Goal: Check status

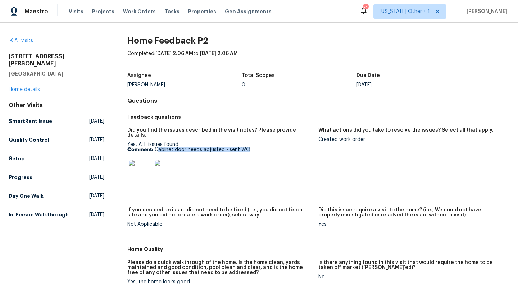
drag, startPoint x: 256, startPoint y: 143, endPoint x: 157, endPoint y: 142, distance: 99.4
click at [157, 147] on p "Comment: Cabinet door needs adjusted - sent WO" at bounding box center [219, 149] width 185 height 5
click at [156, 147] on p "Comment: Cabinet door needs adjusted - sent WO" at bounding box center [219, 149] width 185 height 5
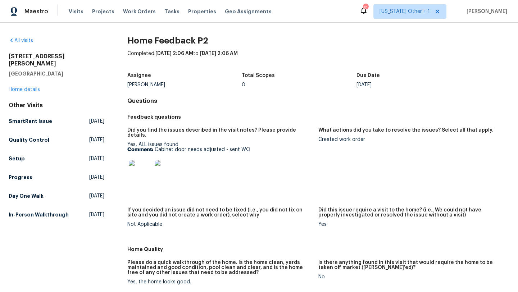
click at [251, 142] on div "Yes, ALL issues found Comment: Cabinet door needs adjusted - sent WO" at bounding box center [219, 164] width 185 height 45
drag, startPoint x: 250, startPoint y: 147, endPoint x: 156, endPoint y: 146, distance: 93.3
click at [156, 147] on p "Comment: Cabinet door needs adjusted - sent WO" at bounding box center [219, 149] width 185 height 5
copy p "Cabinet door needs adjusted - sent WO"
click at [33, 87] on link "Home details" at bounding box center [24, 89] width 31 height 5
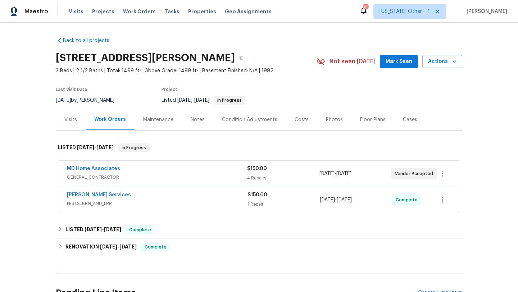
scroll to position [19, 0]
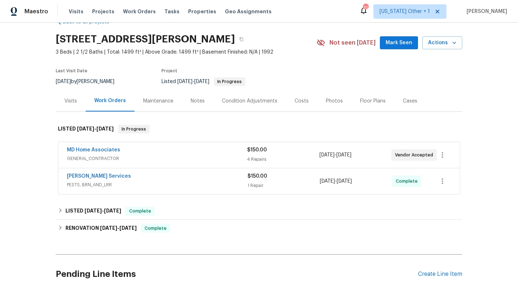
click at [147, 148] on div "MD Home Associates" at bounding box center [157, 151] width 180 height 9
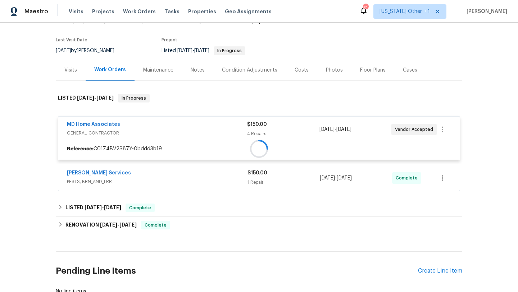
scroll to position [51, 0]
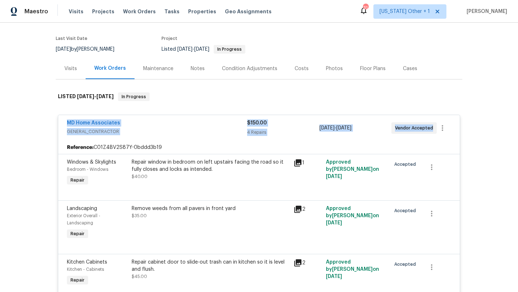
drag, startPoint x: 57, startPoint y: 118, endPoint x: 423, endPoint y: 138, distance: 367.1
click at [430, 140] on div "MD Home Associates GENERAL_CONTRACTOR $150.00 4 Repairs 10/13/2025 - 10/16/2025…" at bounding box center [259, 244] width 407 height 273
copy div "MD Home Associates GENERAL_CONTRACTOR $150.00 4 Repairs 10/13/2025 - 10/16/2025…"
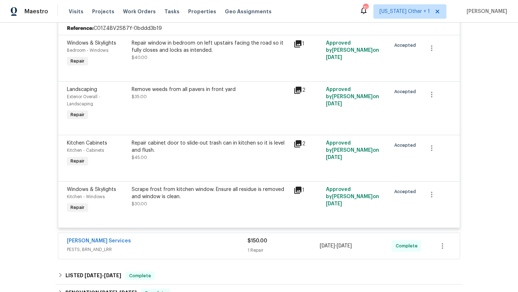
scroll to position [187, 0]
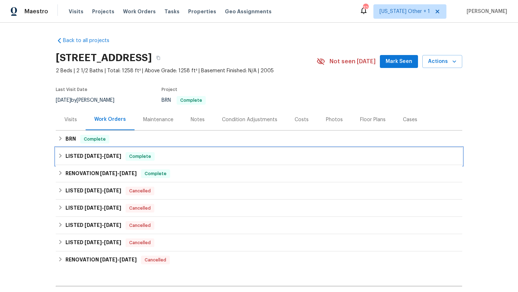
click at [96, 153] on h6 "LISTED 1/27/21 - 2/5/21" at bounding box center [94, 156] width 56 height 9
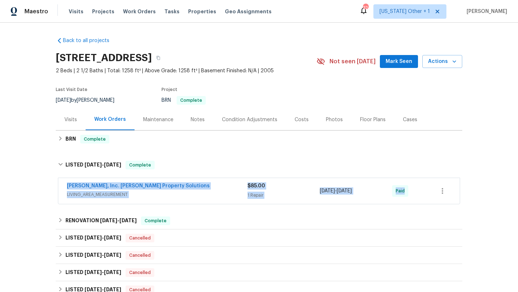
drag, startPoint x: 64, startPoint y: 185, endPoint x: 444, endPoint y: 194, distance: 380.3
click at [449, 198] on div "Matt Harmon, Inc. Harmon Property Solutions LIVING_AREA_MEASUREMENT $85.00 1 Re…" at bounding box center [259, 191] width 402 height 26
copy div "Matt Harmon, Inc. Harmon Property Solutions LIVING_AREA_MEASUREMENT $85.00 1 Re…"
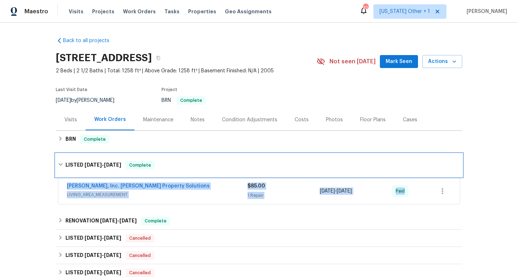
click at [426, 158] on div "LISTED 1/27/21 - 2/5/21 Complete" at bounding box center [259, 165] width 407 height 23
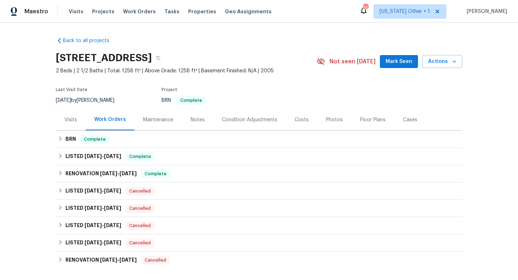
click at [452, 120] on div "Visits Work Orders Maintenance Notes Condition Adjustments Costs Photos Floor P…" at bounding box center [259, 120] width 407 height 22
